Goal: Information Seeking & Learning: Learn about a topic

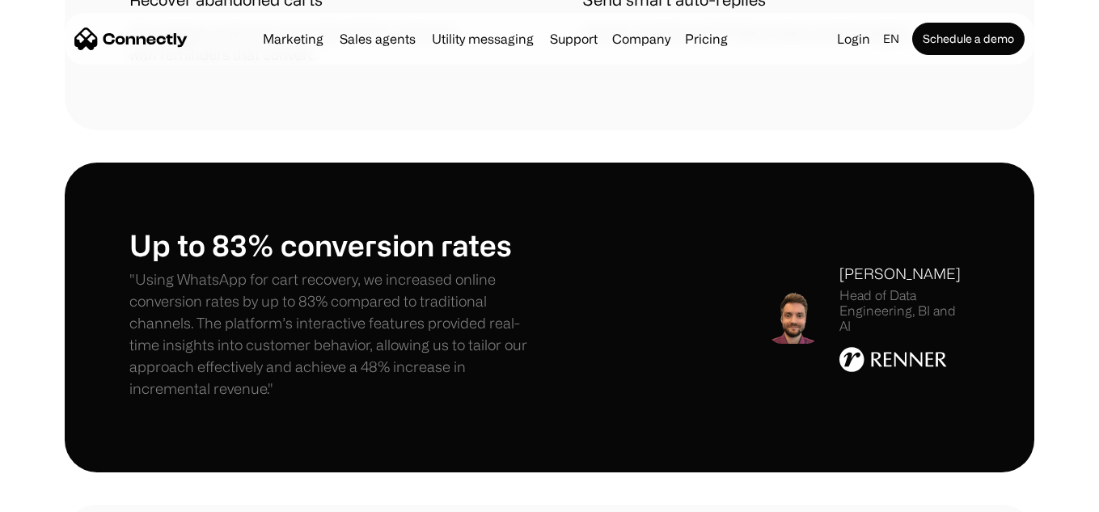
scroll to position [2184, 0]
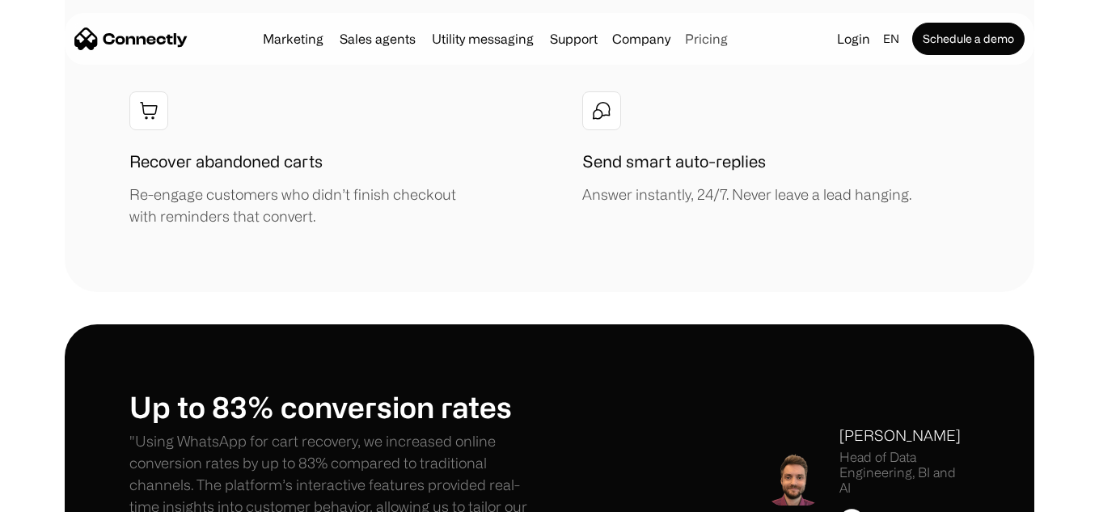
click at [693, 35] on link "Pricing" at bounding box center [707, 38] width 56 height 13
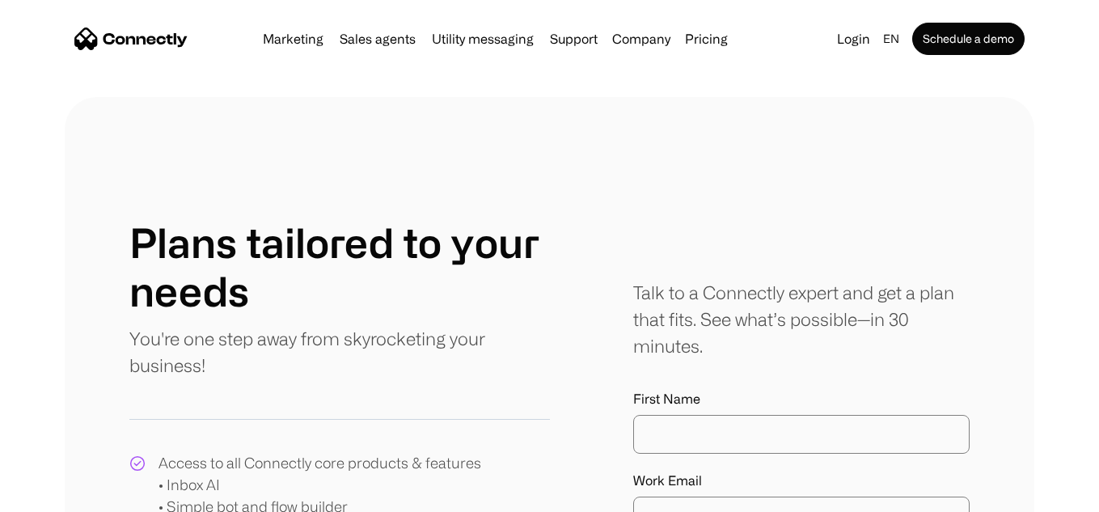
click at [712, 44] on link "Pricing" at bounding box center [707, 38] width 56 height 13
